Goal: Task Accomplishment & Management: Use online tool/utility

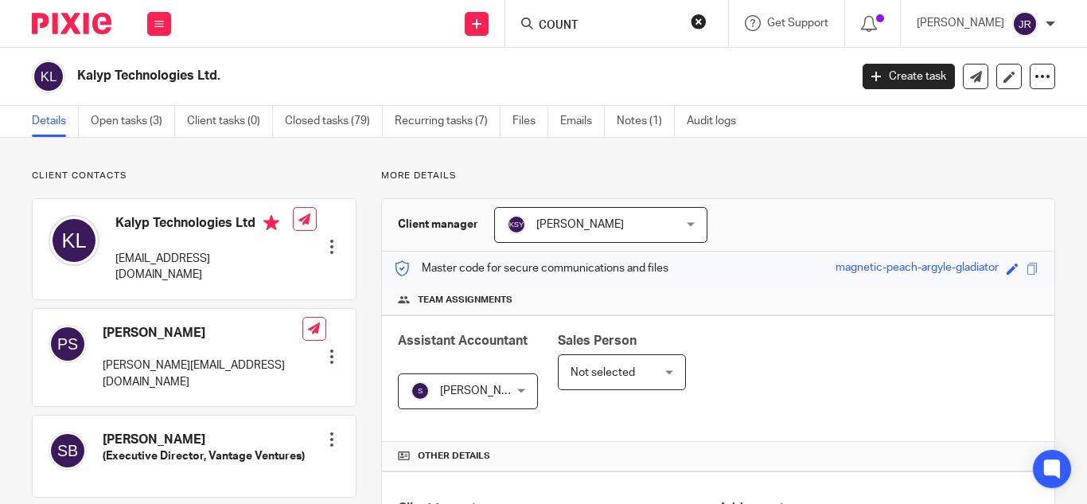
type input "COUNT"
click button "submit" at bounding box center [0, 0] width 0 height 0
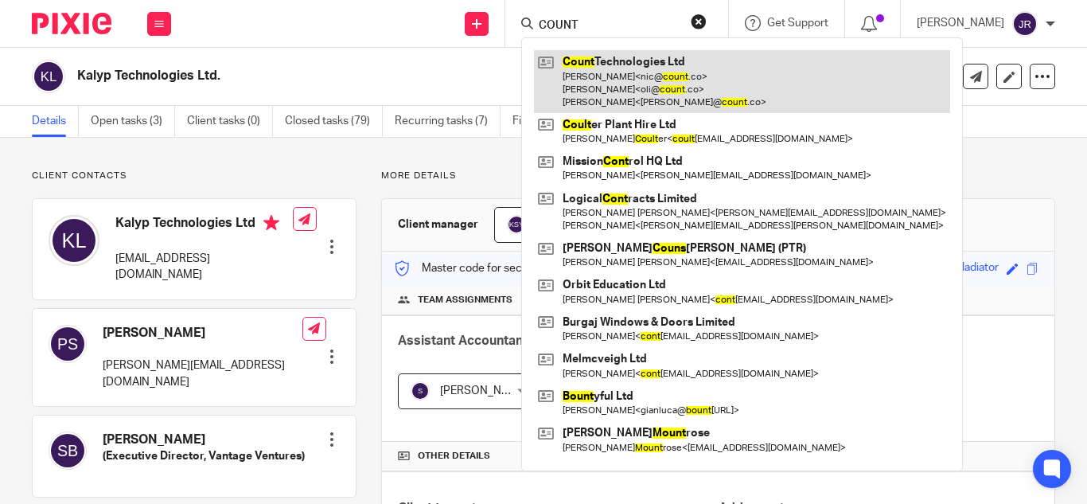
click at [608, 66] on link at bounding box center [742, 81] width 416 height 63
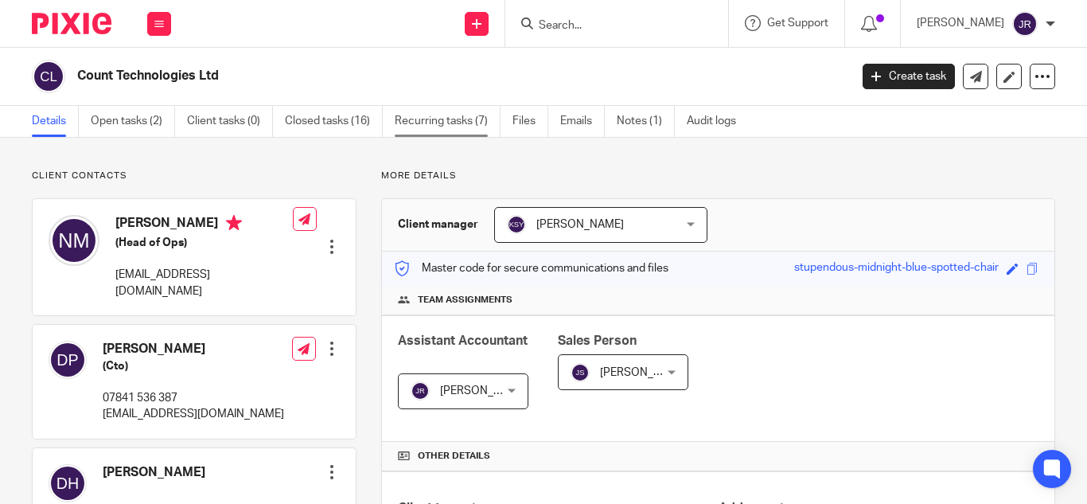
click at [450, 130] on link "Recurring tasks (7)" at bounding box center [448, 121] width 106 height 31
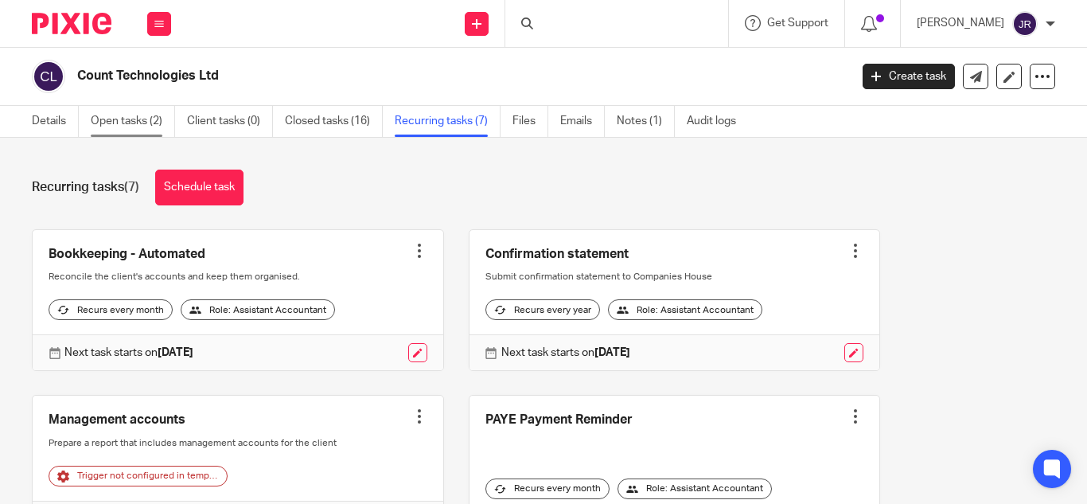
click at [138, 118] on link "Open tasks (2)" at bounding box center [133, 121] width 84 height 31
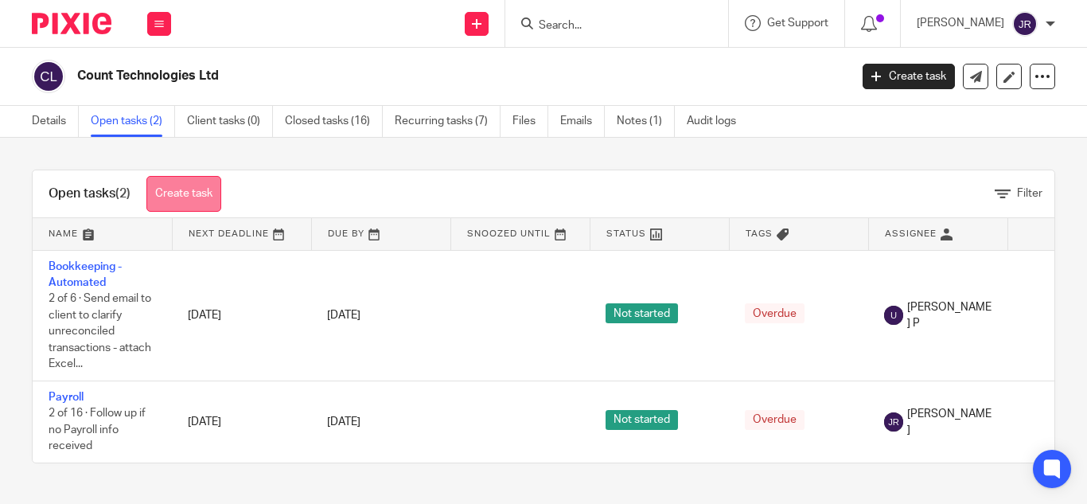
scroll to position [3, 0]
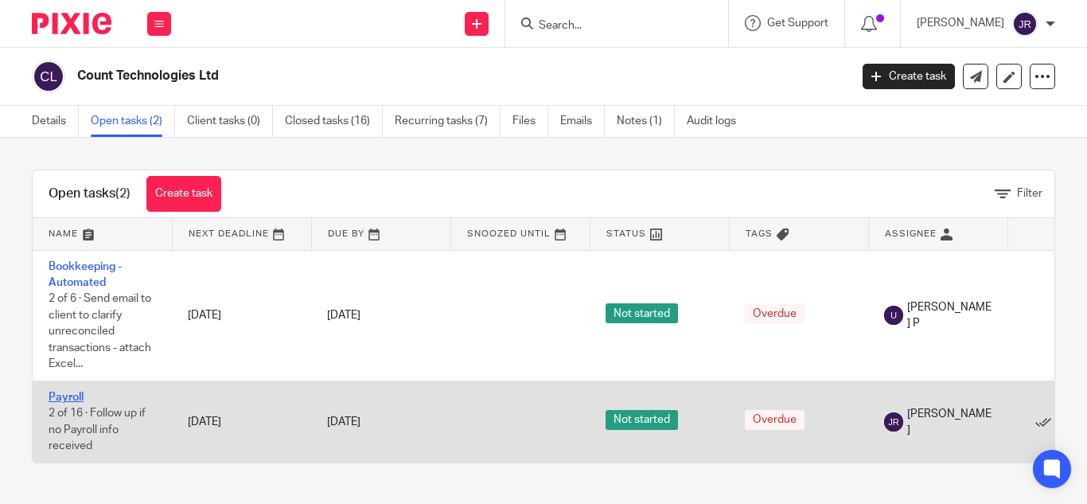
click at [76, 391] on link "Payroll" at bounding box center [66, 396] width 35 height 11
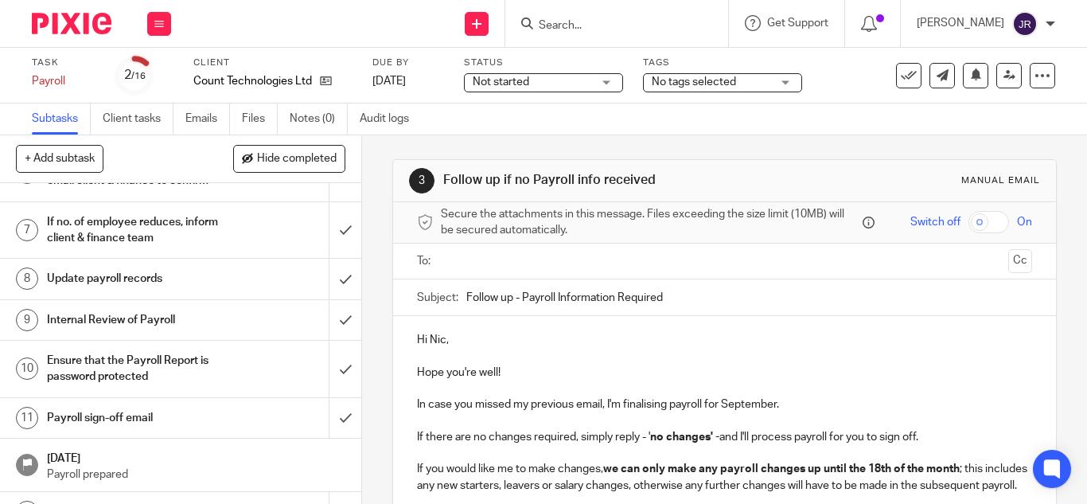
scroll to position [318, 0]
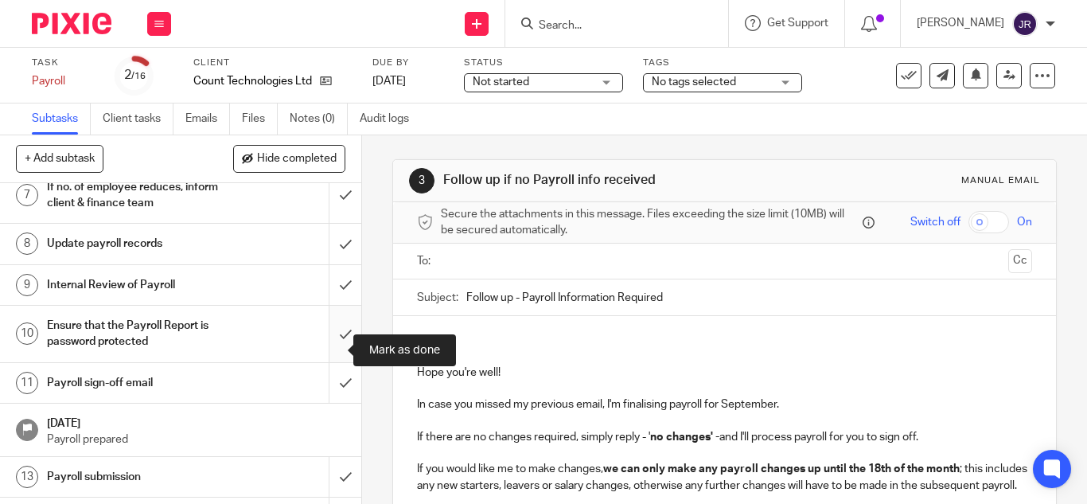
click at [329, 348] on input "submit" at bounding box center [180, 334] width 361 height 56
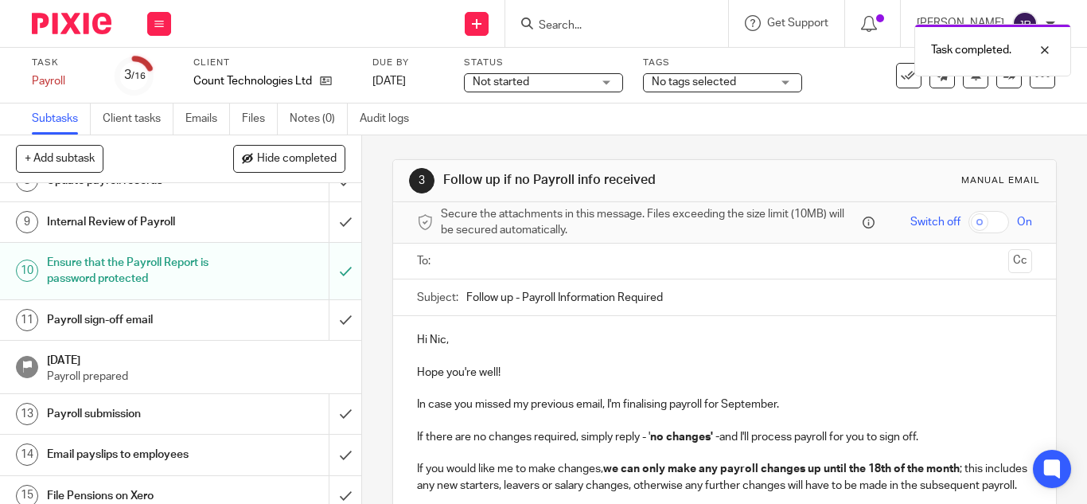
scroll to position [424, 0]
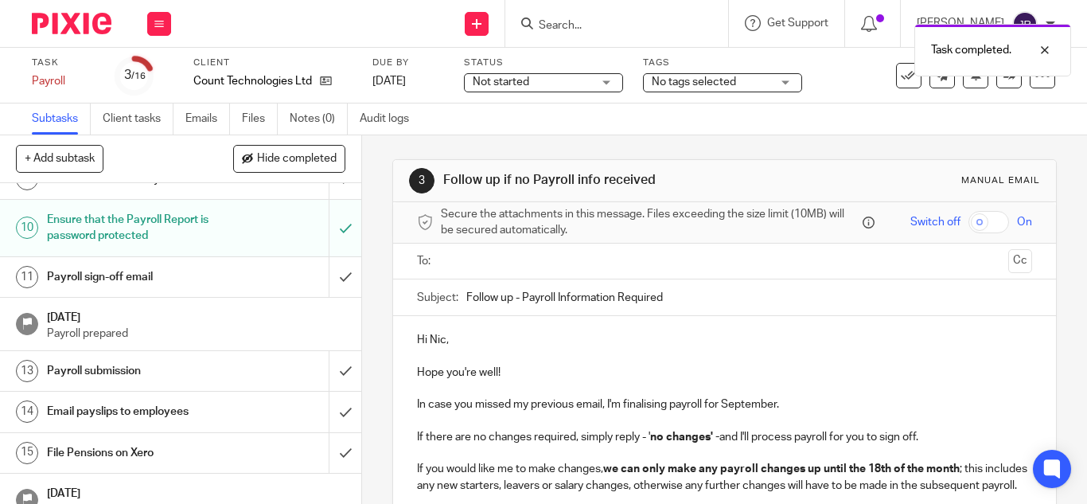
click at [234, 289] on div "Payroll sign-off email" at bounding box center [180, 277] width 267 height 24
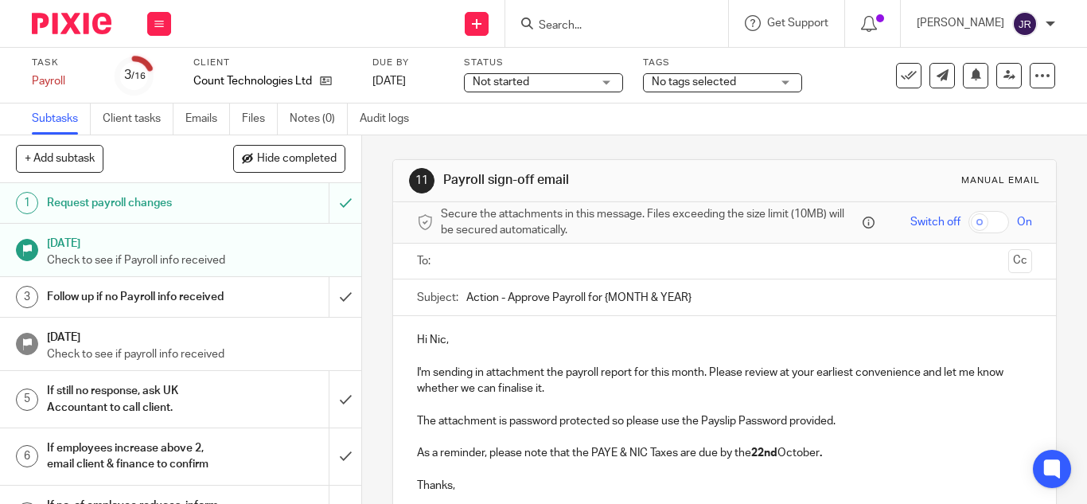
drag, startPoint x: 644, startPoint y: 295, endPoint x: 703, endPoint y: 295, distance: 59.7
click at [703, 295] on input "Action - Approve Payroll for {MONTH & YEAR}" at bounding box center [749, 297] width 566 height 36
type input "Action - Approve Payroll for September 2025"
click at [745, 347] on p "Hi Nic," at bounding box center [724, 340] width 615 height 16
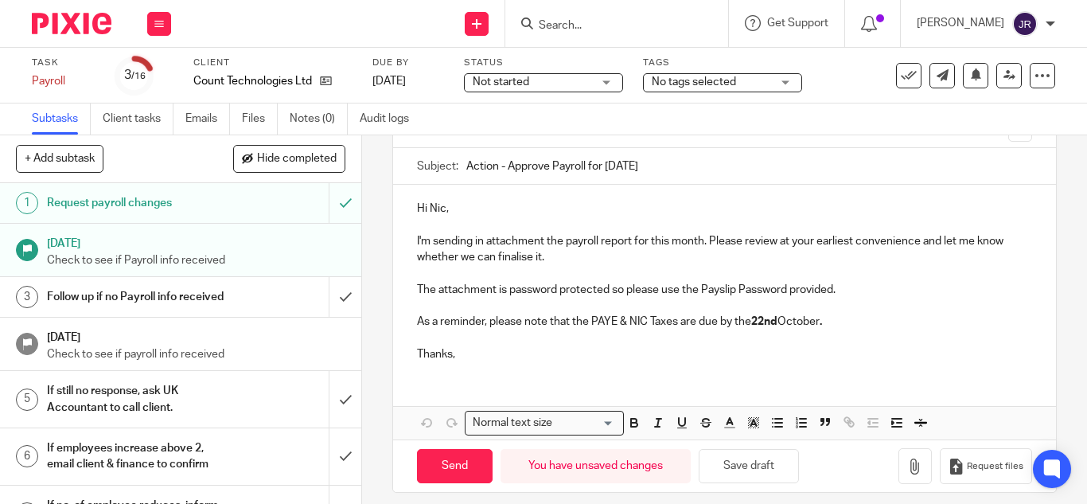
scroll to position [144, 0]
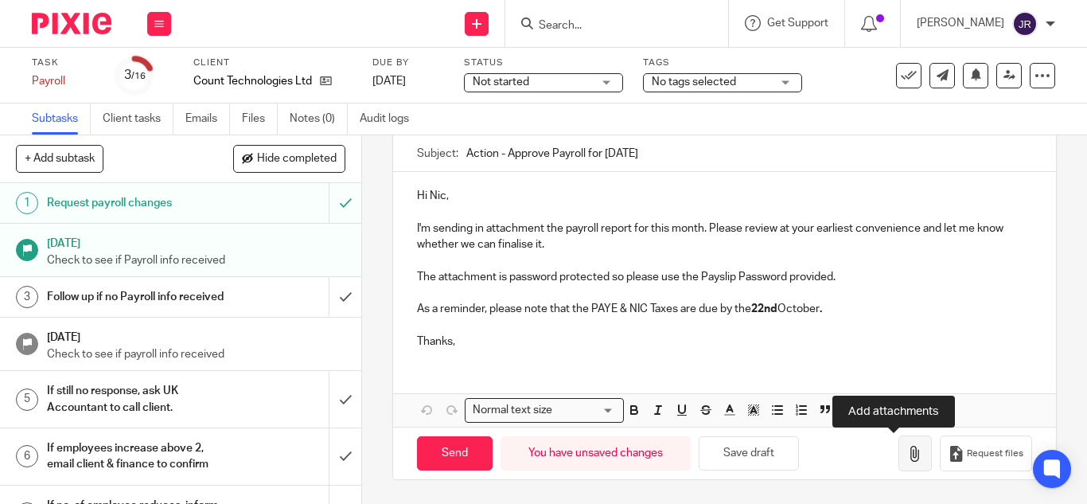
click at [898, 446] on button "button" at bounding box center [914, 453] width 33 height 36
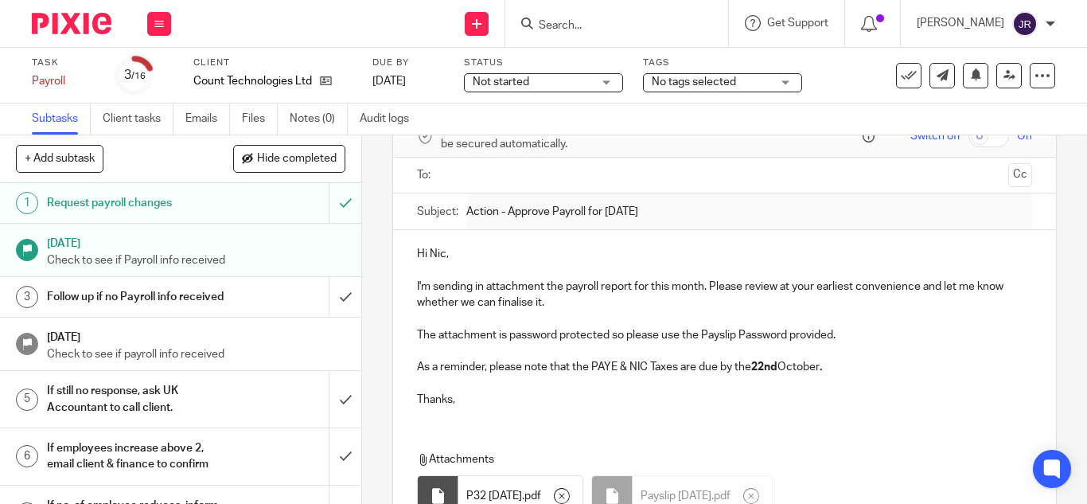
scroll to position [131, 0]
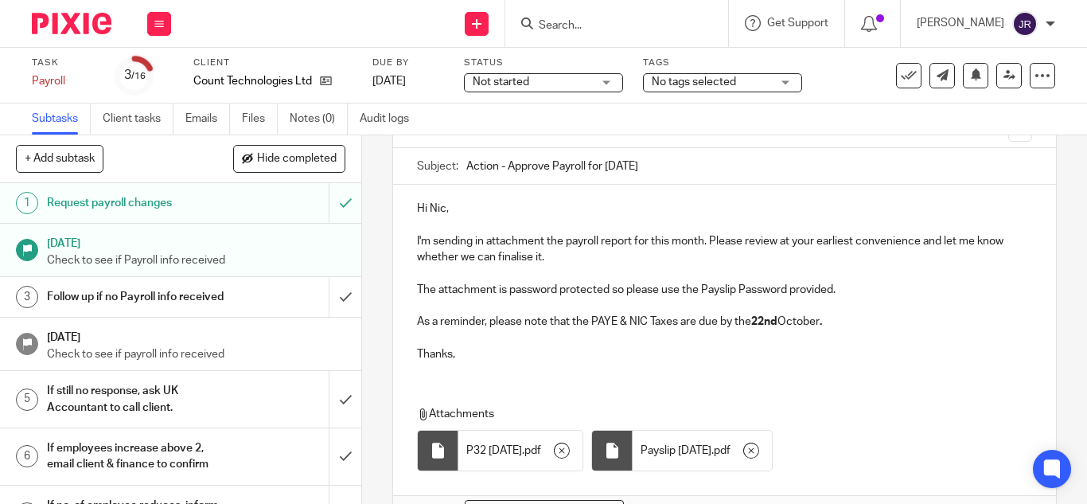
click at [543, 336] on p at bounding box center [724, 337] width 615 height 16
click at [489, 368] on div "Hi Nic, I'm sending in attachment the payroll report for this month. Please rev…" at bounding box center [724, 279] width 663 height 189
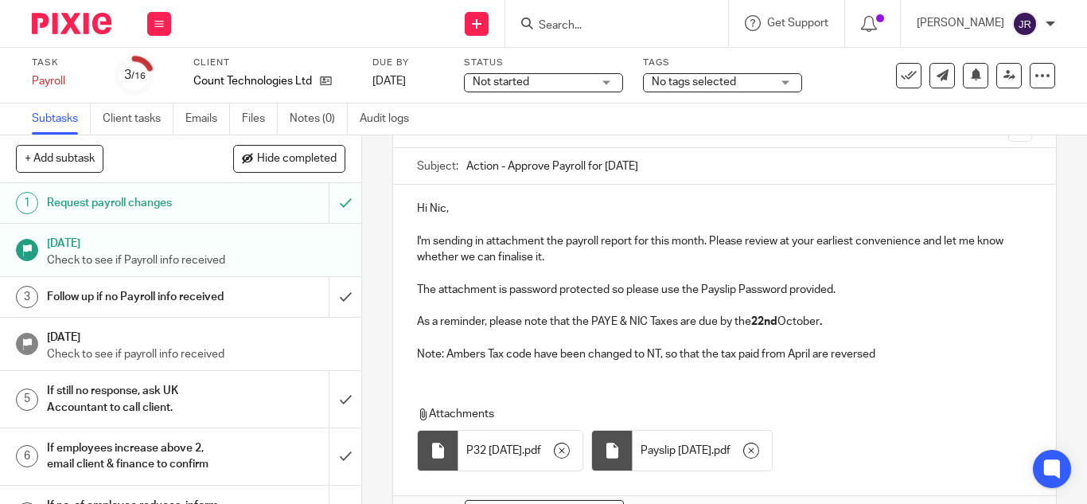
click at [816, 346] on p "Note: Ambers Tax code have been changed to NT, so that the tax paid from April …" at bounding box center [724, 354] width 615 height 16
click at [816, 353] on p "Note: Ambers Tax code have been changed to NT, so that the tax paid from April …" at bounding box center [724, 354] width 615 height 16
click at [818, 356] on p "Note: Ambers Tax code have been changed to NT, so that the tax paid from April …" at bounding box center [724, 354] width 615 height 16
click at [824, 356] on p "Note: Ambers Tax code have been changed to NT, so that the tax paid from April …" at bounding box center [724, 354] width 615 height 16
click at [832, 356] on p "Note: Ambers Tax code have been changed to NT, so that the tax paid from April …" at bounding box center [724, 354] width 615 height 16
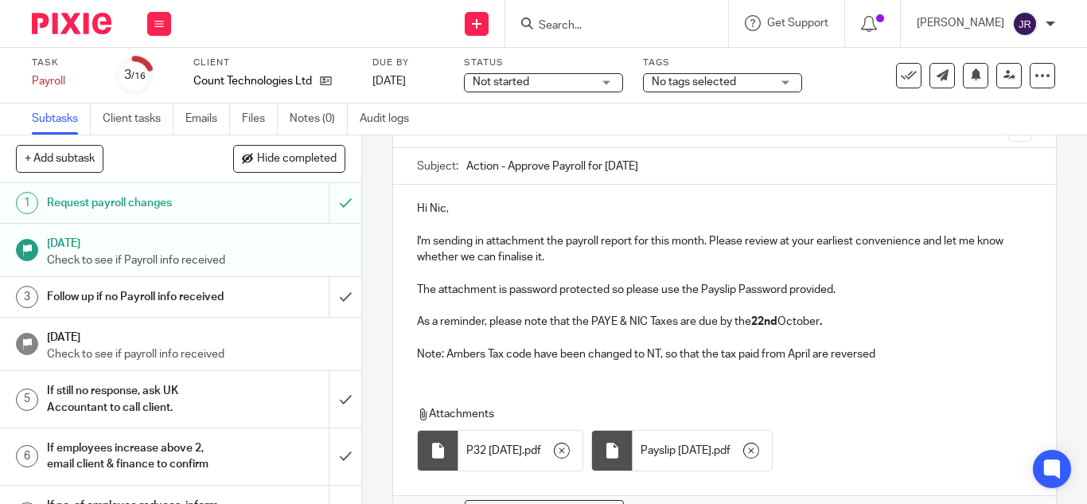
click at [827, 356] on p "Note: Ambers Tax code have been changed to NT, so that the tax paid from April …" at bounding box center [724, 354] width 615 height 16
click at [888, 355] on p "Note: Ambers Tax code have been changed to NT, so that the tax paid from April …" at bounding box center [724, 354] width 615 height 16
drag, startPoint x: 442, startPoint y: 345, endPoint x: 469, endPoint y: 347, distance: 27.1
click at [468, 344] on div "Hi Nic, I'm sending in attachment the payroll report for this month. Please rev…" at bounding box center [724, 279] width 663 height 189
click at [467, 352] on p "Note: Ambers Tax code have been changed to NT, so that the tax paid from April …" at bounding box center [724, 354] width 615 height 16
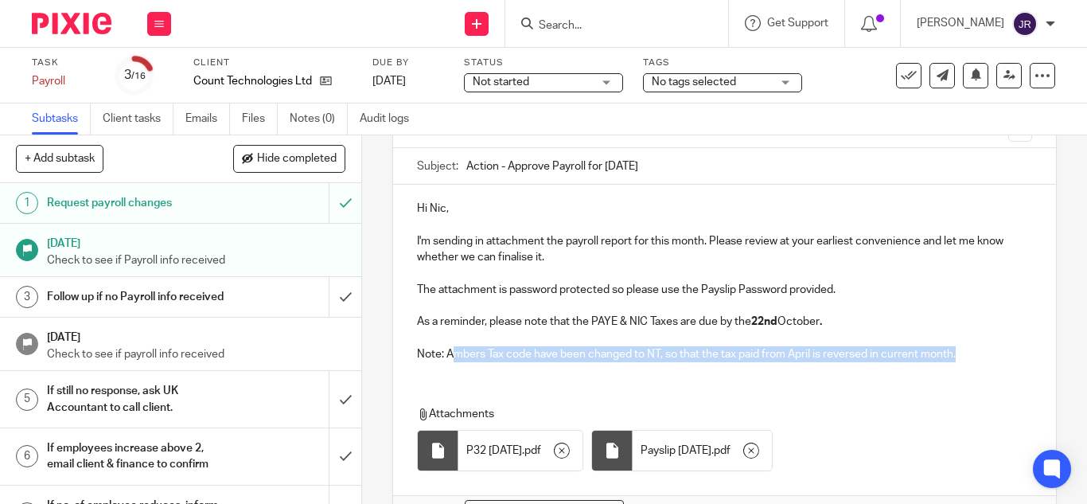
drag, startPoint x: 446, startPoint y: 356, endPoint x: 987, endPoint y: 348, distance: 540.3
click at [987, 348] on p "Note: Ambers Tax code have been changed to NT, so that the tax paid from April …" at bounding box center [724, 354] width 615 height 16
copy p "mbers Tax code have been changed to NT, so that the tax paid from April is reve…"
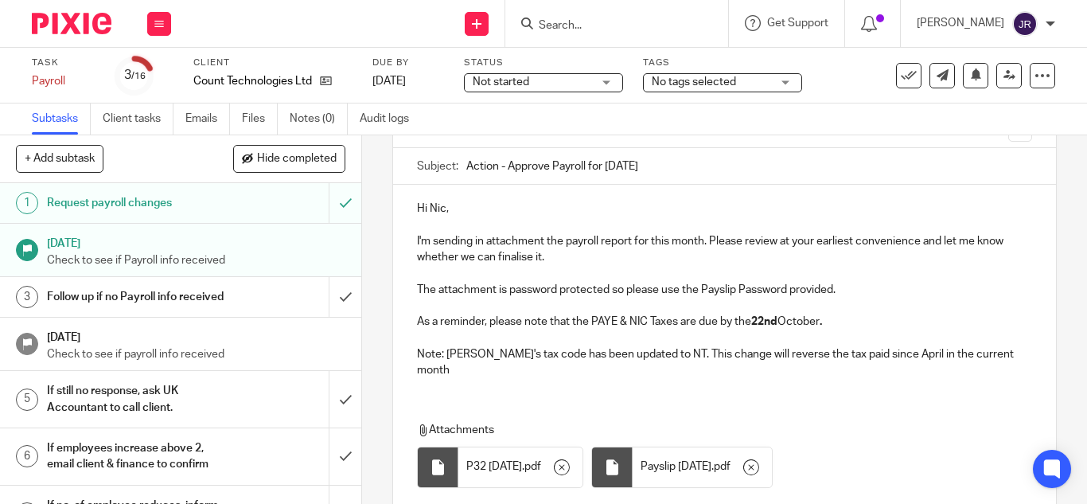
click at [450, 364] on div "Hi Nic, I'm sending in attachment the payroll report for this month. Please rev…" at bounding box center [724, 287] width 663 height 205
click at [651, 359] on p "Note: Amber's tax code has been updated to NT. This change will reverse the tax…" at bounding box center [724, 362] width 615 height 33
click at [996, 360] on p "Note: Amber's tax code has been updated to NT. This change will reverse the tax…" at bounding box center [724, 362] width 615 height 33
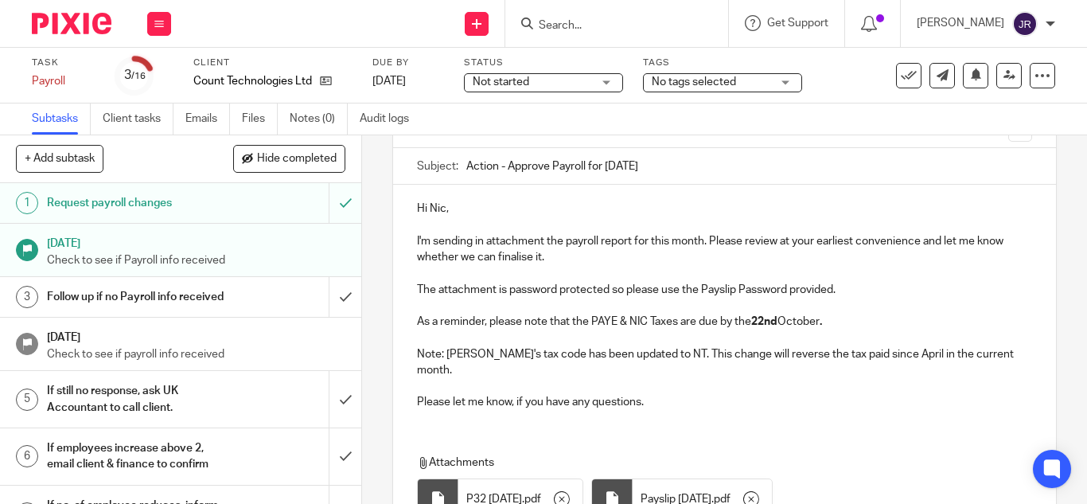
click at [508, 394] on p "Please let me know, if you have any questions." at bounding box center [724, 402] width 615 height 16
click at [457, 415] on div "Hi Nic, I'm sending in attachment the payroll report for this month. Please rev…" at bounding box center [724, 381] width 663 height 392
click at [648, 394] on p "Please let me know if you have any questions." at bounding box center [724, 402] width 615 height 16
click at [650, 394] on p "Please let me know if you have any questions." at bounding box center [724, 402] width 615 height 16
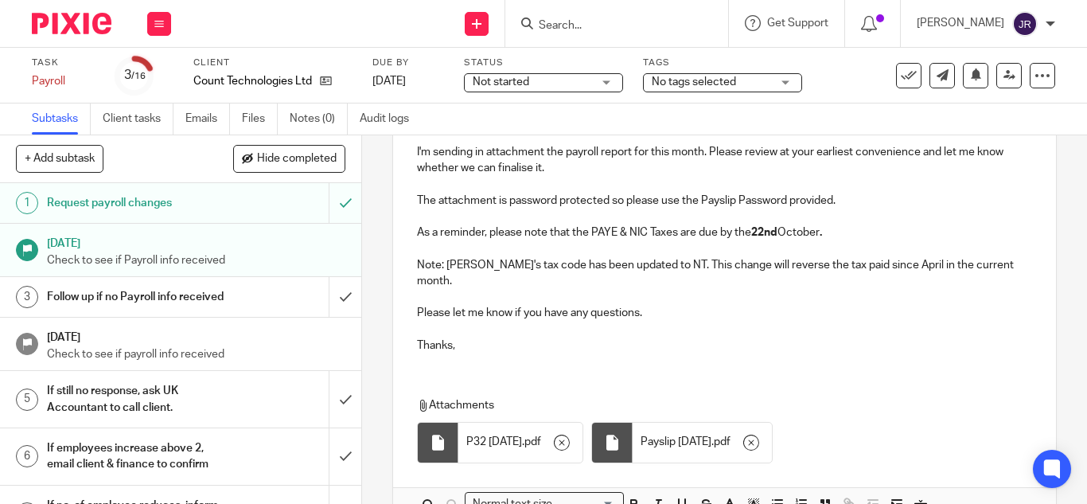
scroll to position [298, 0]
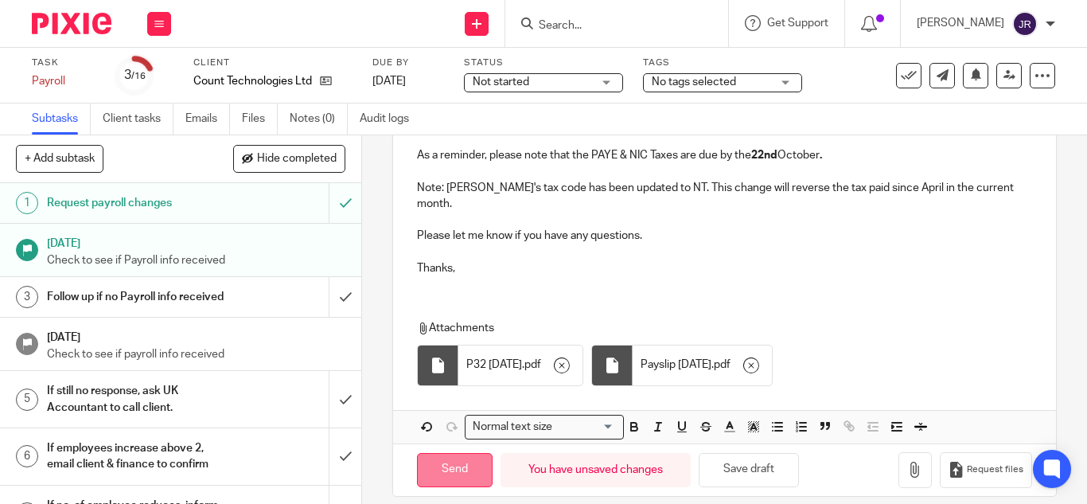
click at [448, 465] on input "Send" at bounding box center [455, 470] width 76 height 34
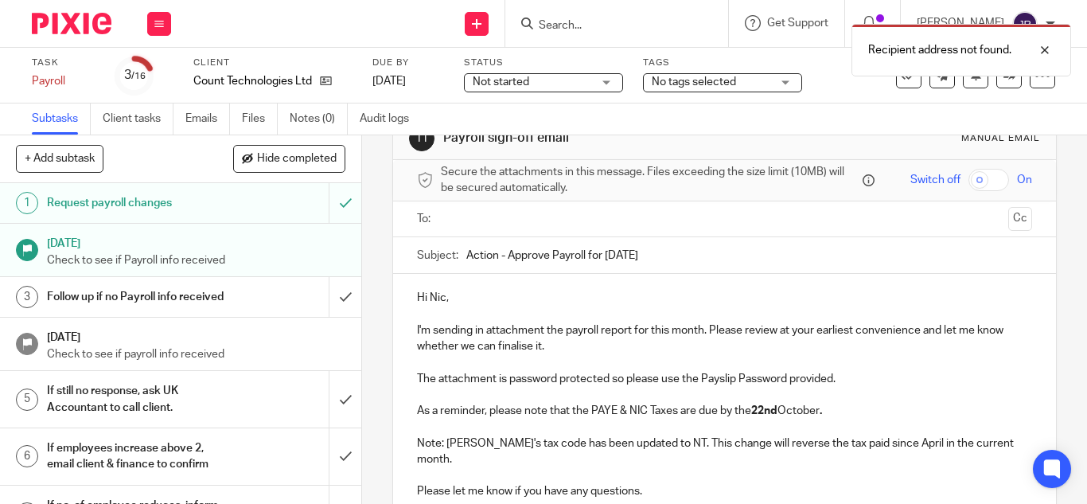
scroll to position [0, 0]
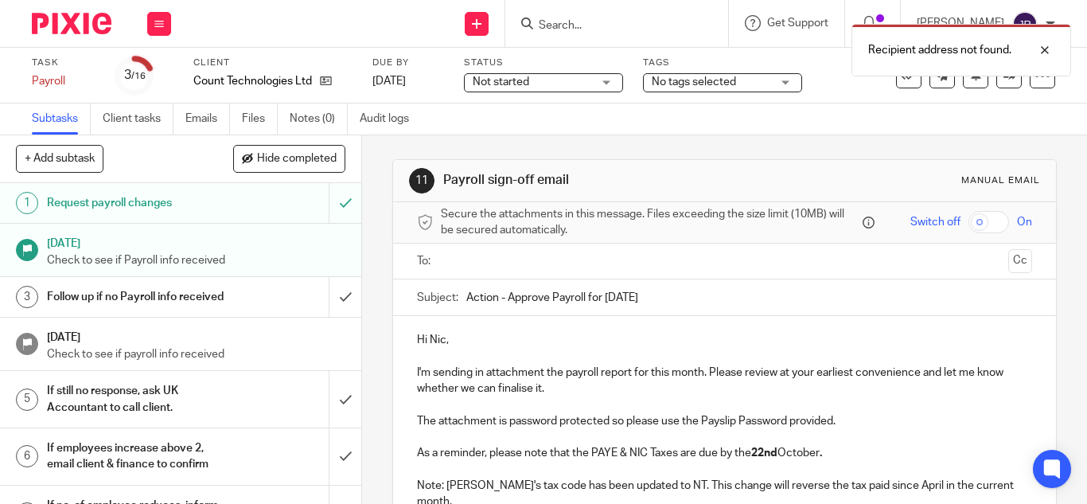
click at [557, 254] on input "text" at bounding box center [723, 261] width 555 height 18
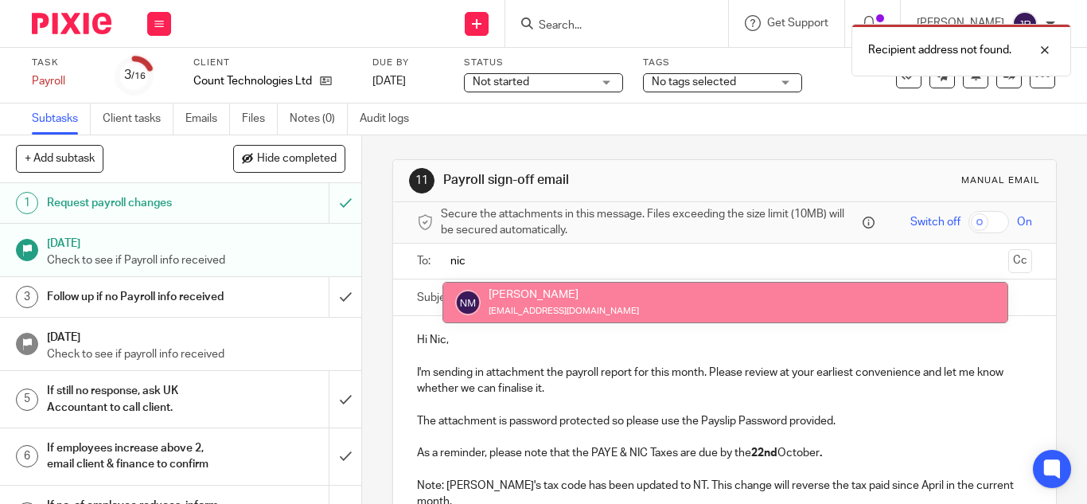
type input "nic"
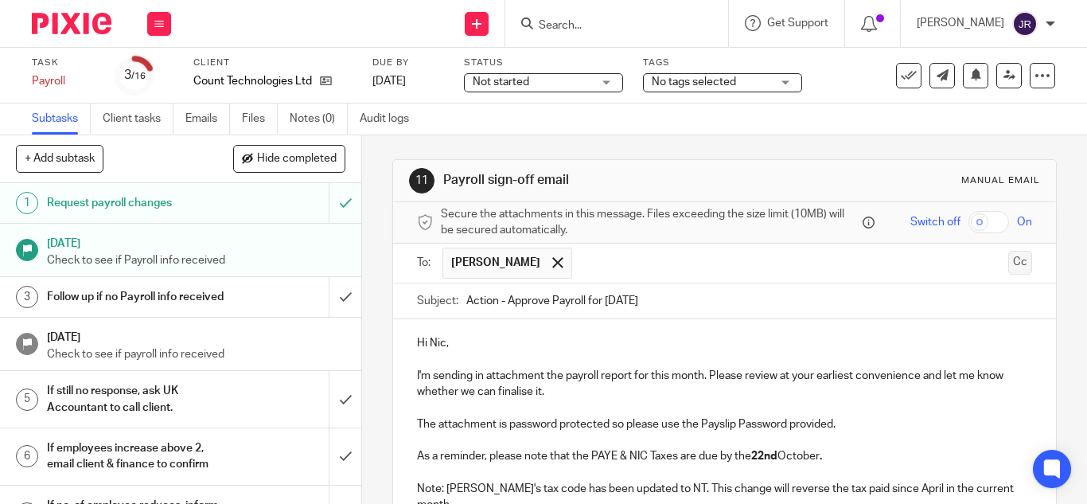
click at [1008, 264] on button "Cc" at bounding box center [1020, 263] width 24 height 24
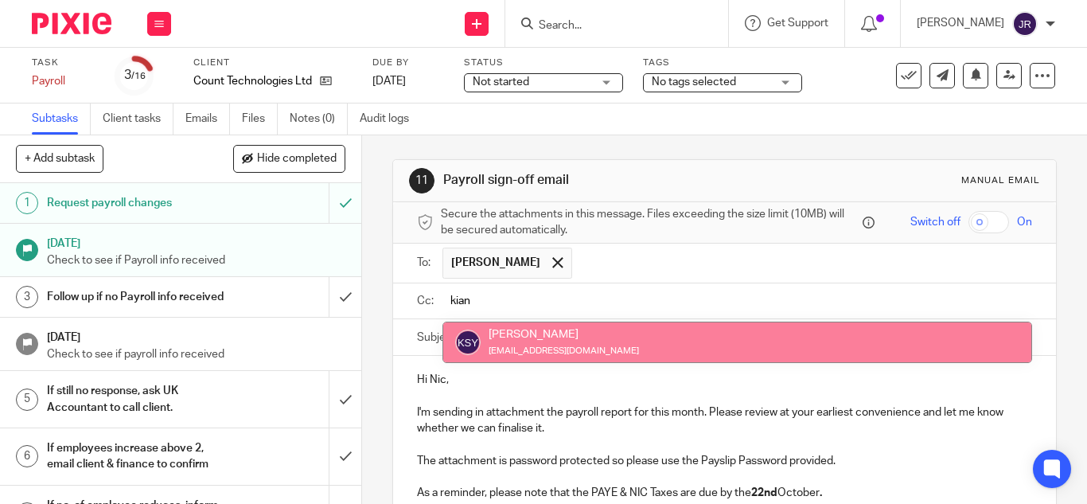
type input "kian"
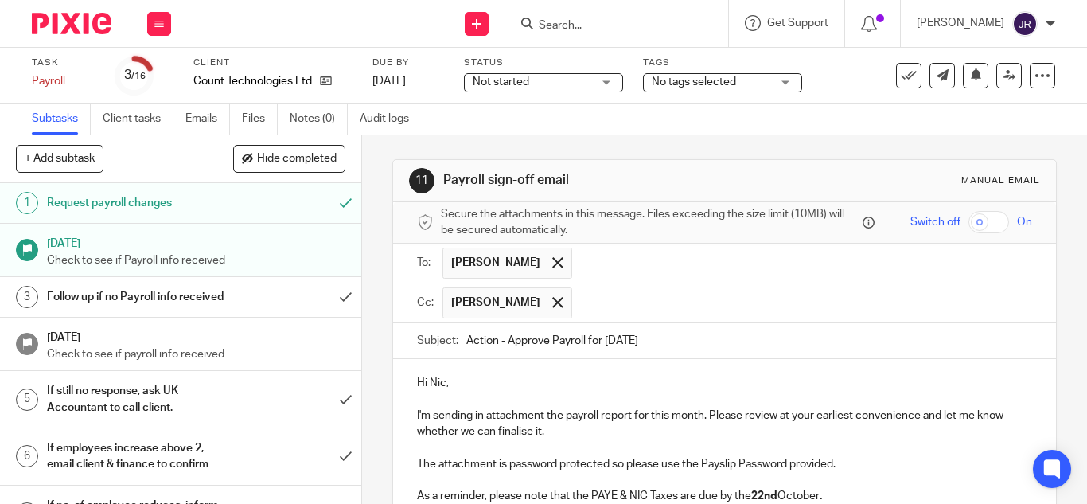
click at [665, 298] on input "text" at bounding box center [803, 302] width 446 height 31
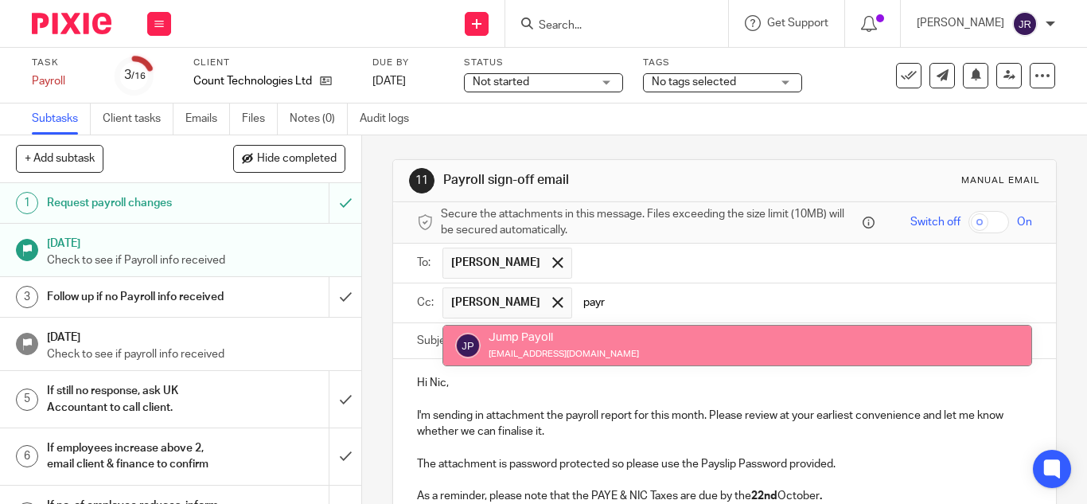
type input "payr"
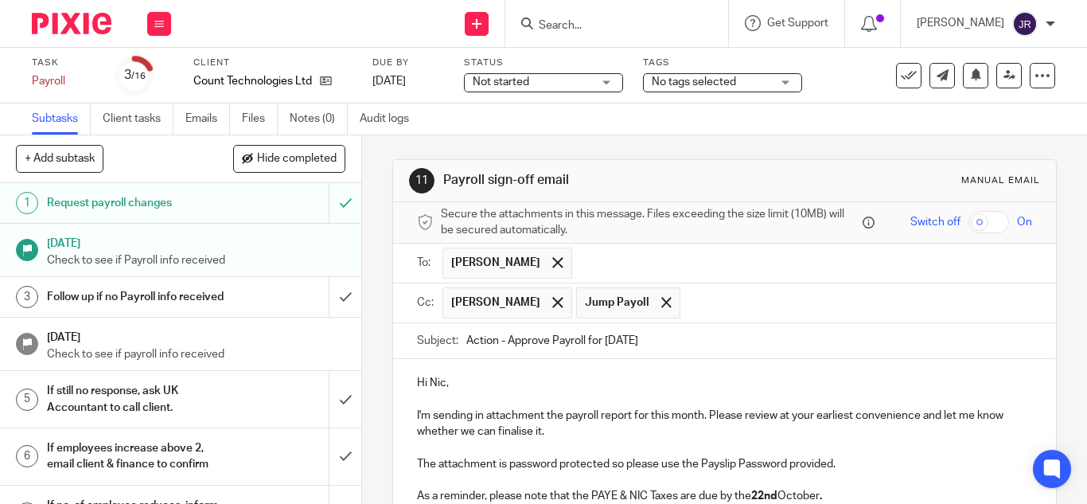
click at [714, 306] on input "text" at bounding box center [856, 302] width 337 height 31
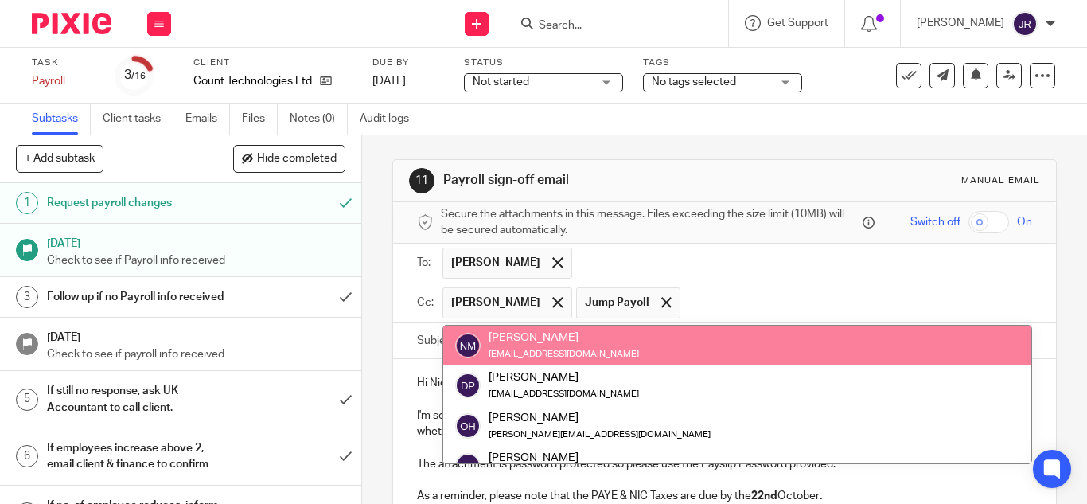
click at [753, 262] on input "text" at bounding box center [803, 262] width 446 height 31
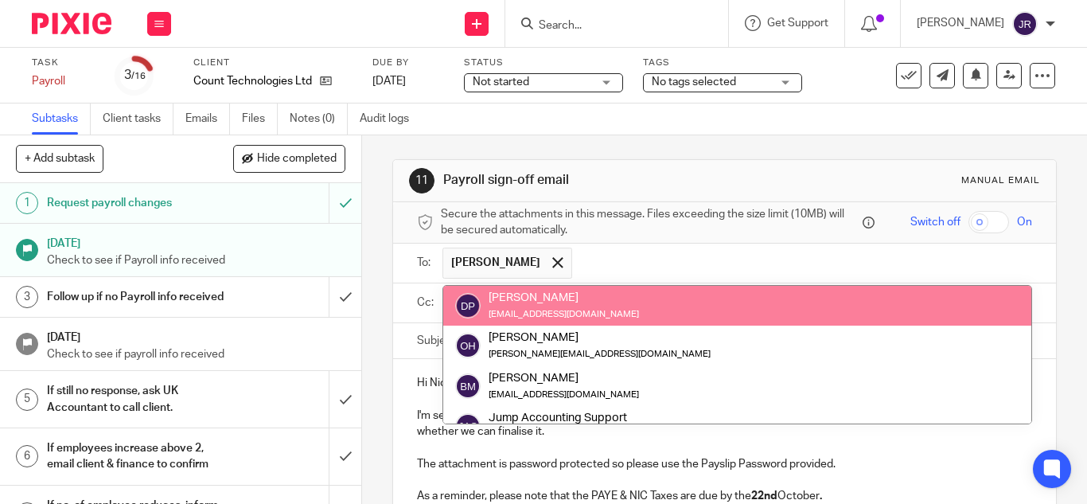
click at [757, 262] on input "text" at bounding box center [803, 262] width 446 height 31
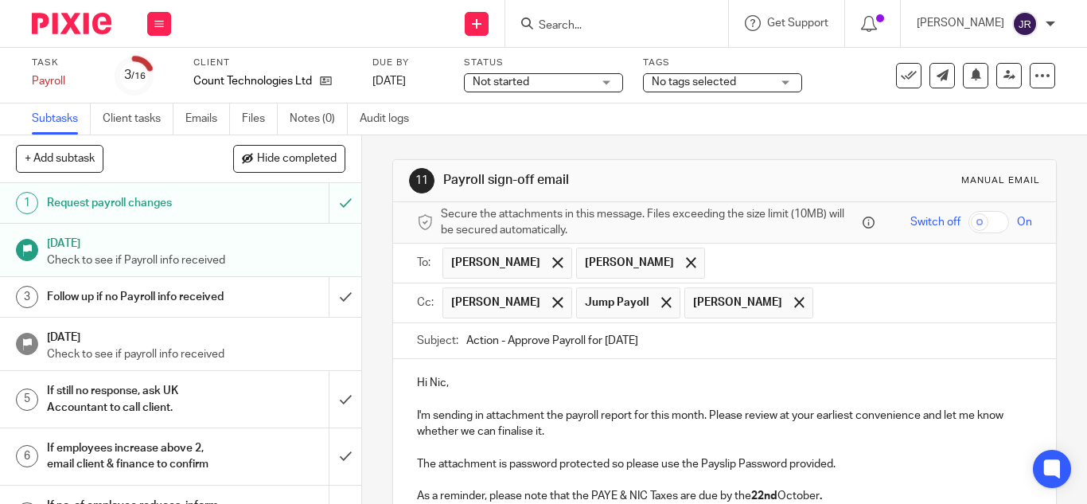
click at [854, 458] on p "The attachment is password protected so please use the Payslip Password provide…" at bounding box center [724, 464] width 615 height 16
click at [682, 263] on div at bounding box center [691, 263] width 18 height 24
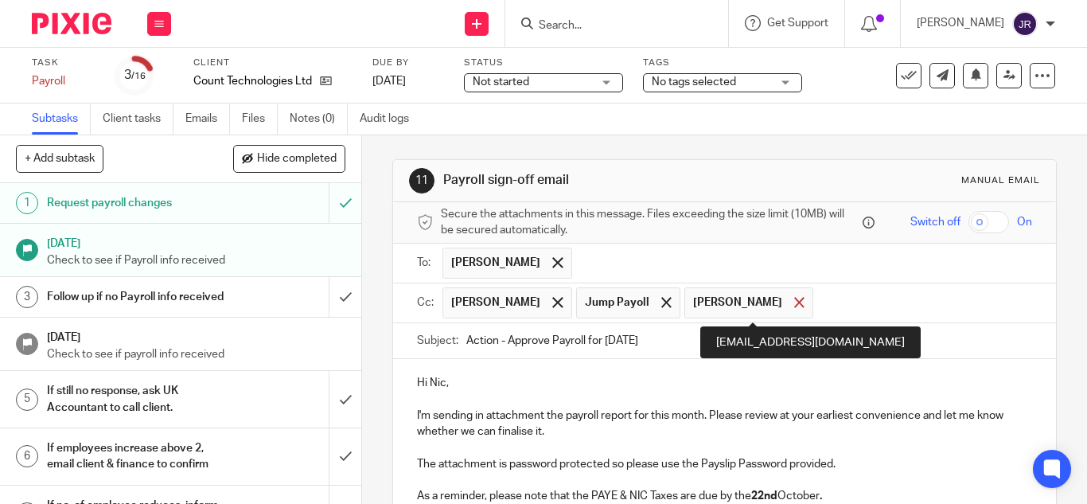
click at [794, 302] on span at bounding box center [799, 302] width 10 height 10
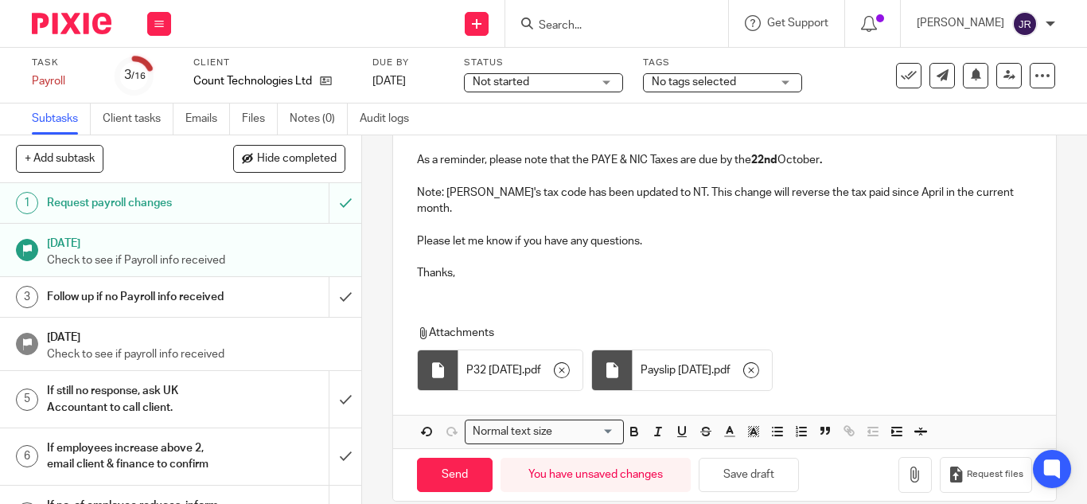
scroll to position [341, 0]
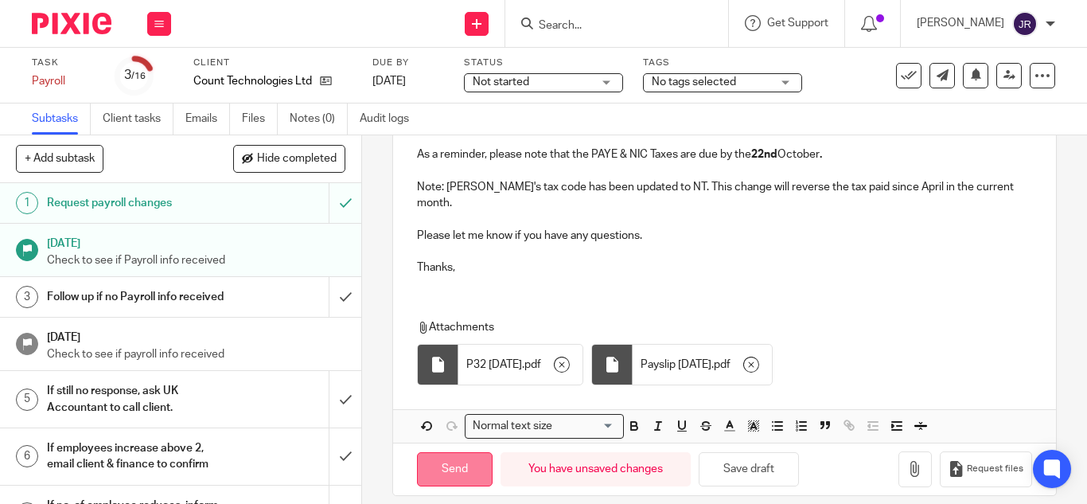
click at [468, 453] on input "Send" at bounding box center [455, 469] width 76 height 34
type input "Sent"
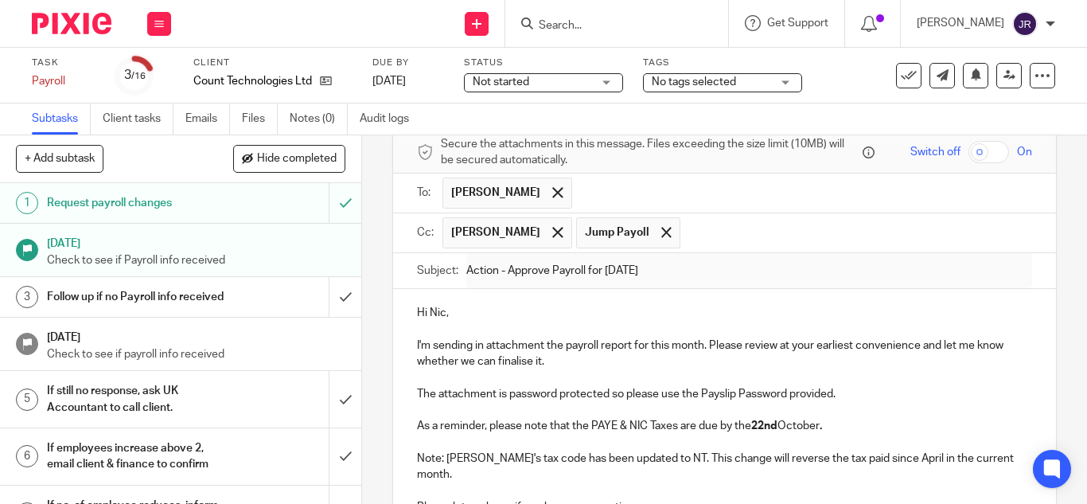
scroll to position [106, 0]
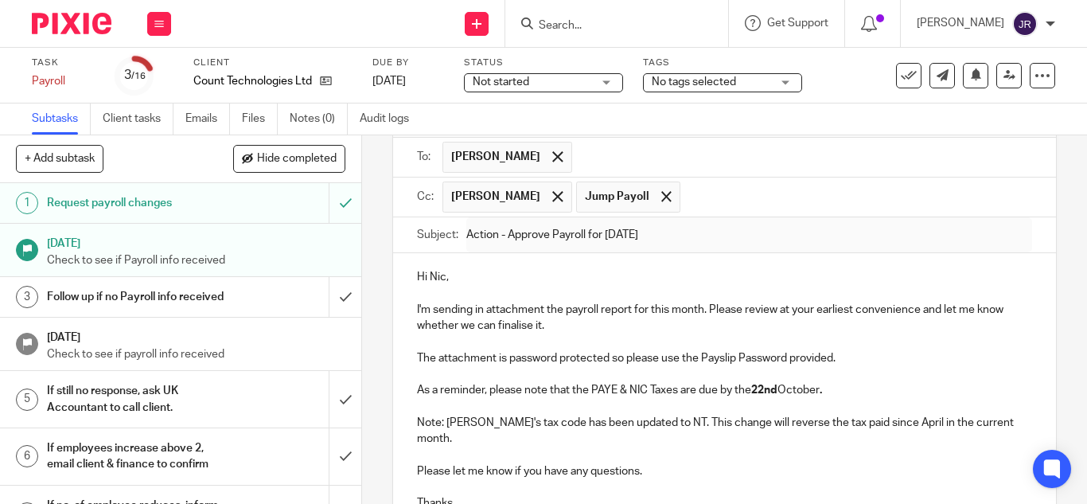
click at [659, 271] on p "Hi Nic," at bounding box center [724, 277] width 615 height 16
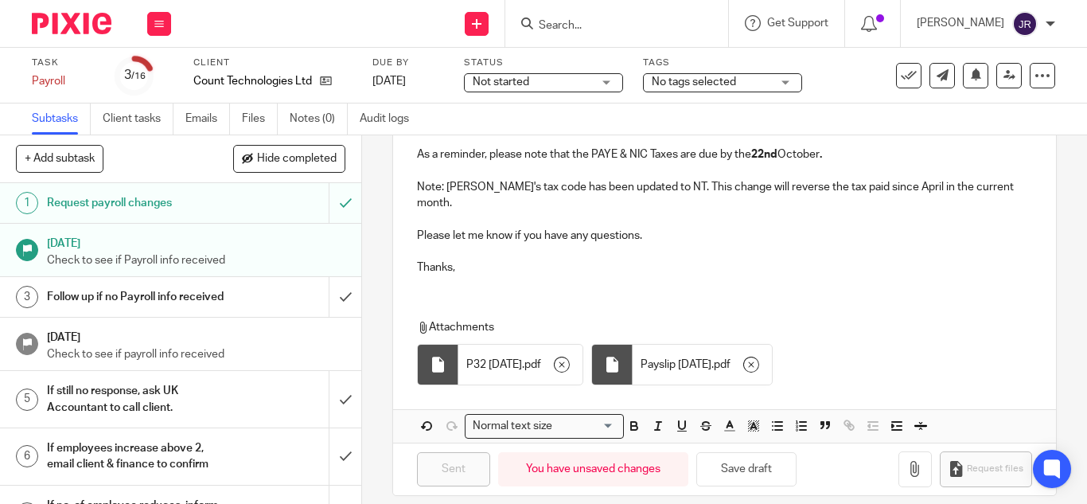
scroll to position [23, 0]
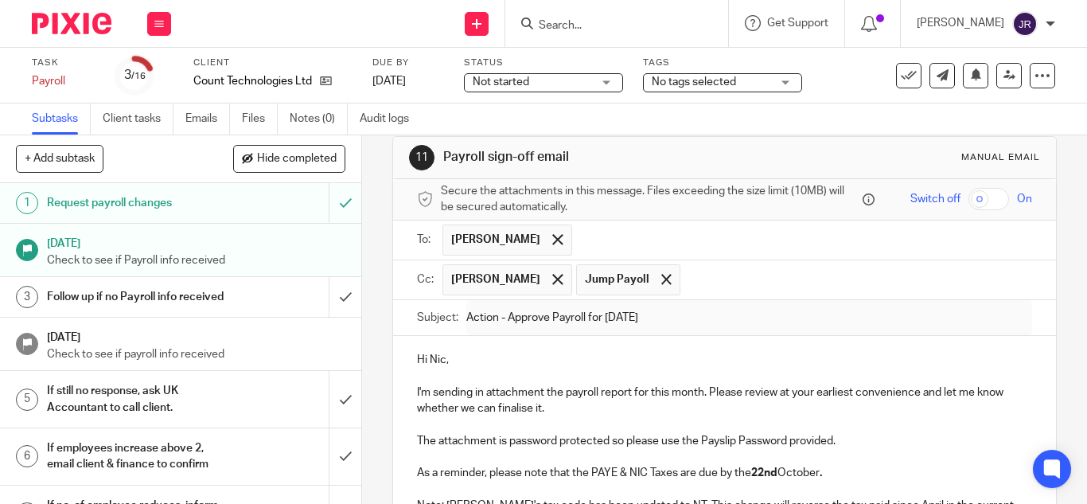
click at [619, 360] on p "Hi Nic," at bounding box center [724, 360] width 615 height 16
click at [510, 415] on p "I'm sending in attachment the payroll report for this month. Please review at y…" at bounding box center [724, 400] width 615 height 33
click at [503, 411] on p "I'm sending in attachment the payroll report for this month. Please review at y…" at bounding box center [724, 400] width 615 height 33
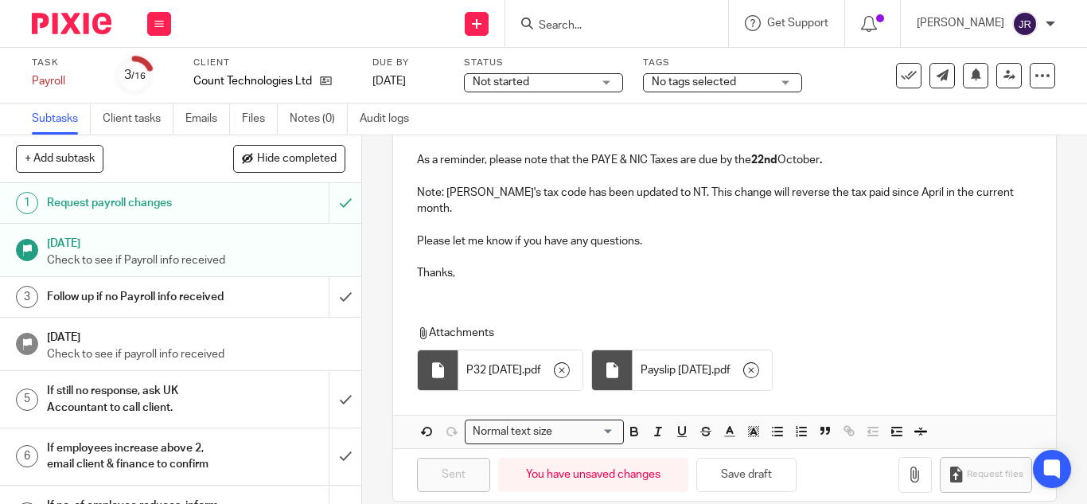
scroll to position [341, 0]
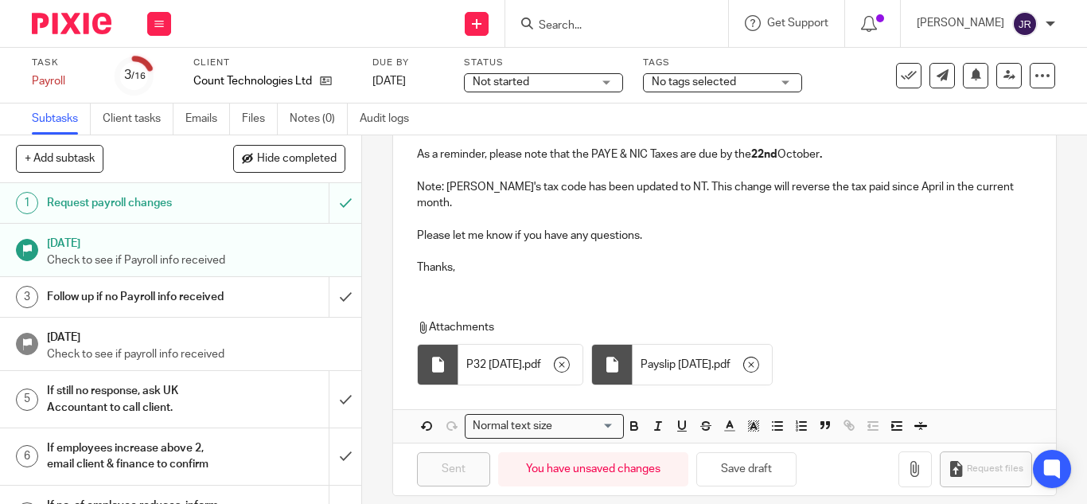
click at [555, 303] on div "Attachments P32 September 2025 . pdf Payslip September 2025 . pdf" at bounding box center [724, 347] width 663 height 89
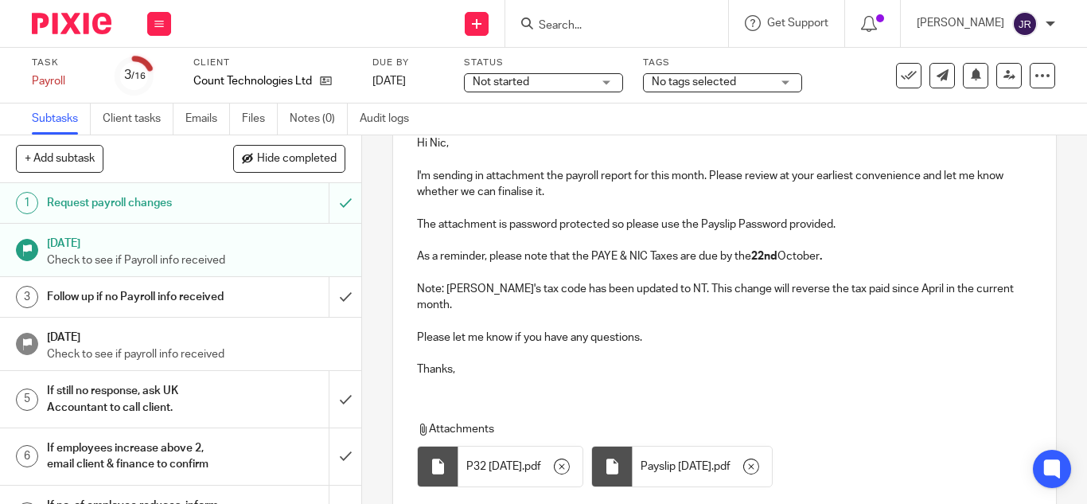
scroll to position [129, 0]
